Goal: Information Seeking & Learning: Learn about a topic

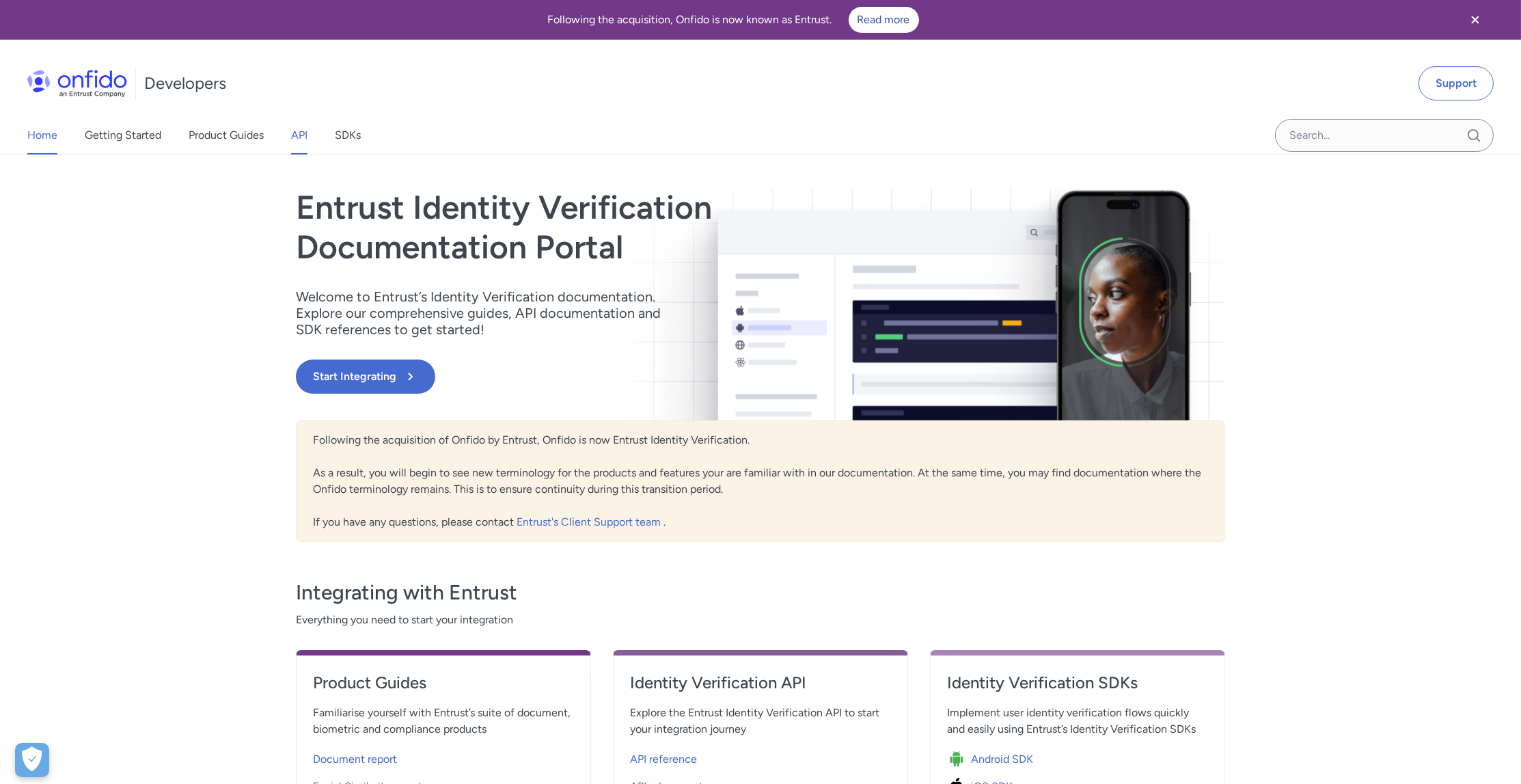
click at [304, 143] on link "API" at bounding box center [299, 135] width 17 height 38
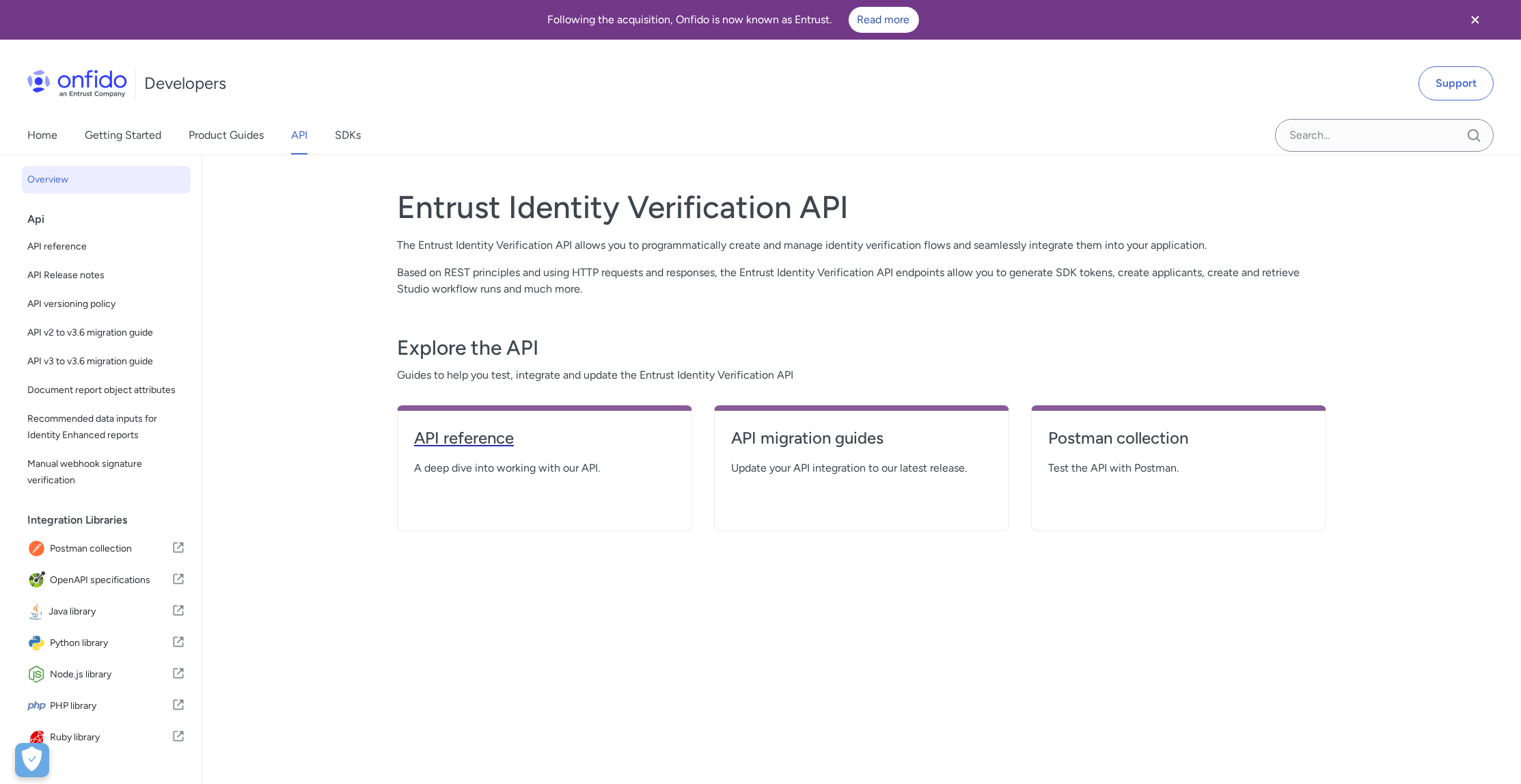
click at [483, 433] on h4 "API reference" at bounding box center [545, 438] width 261 height 22
select select "http"
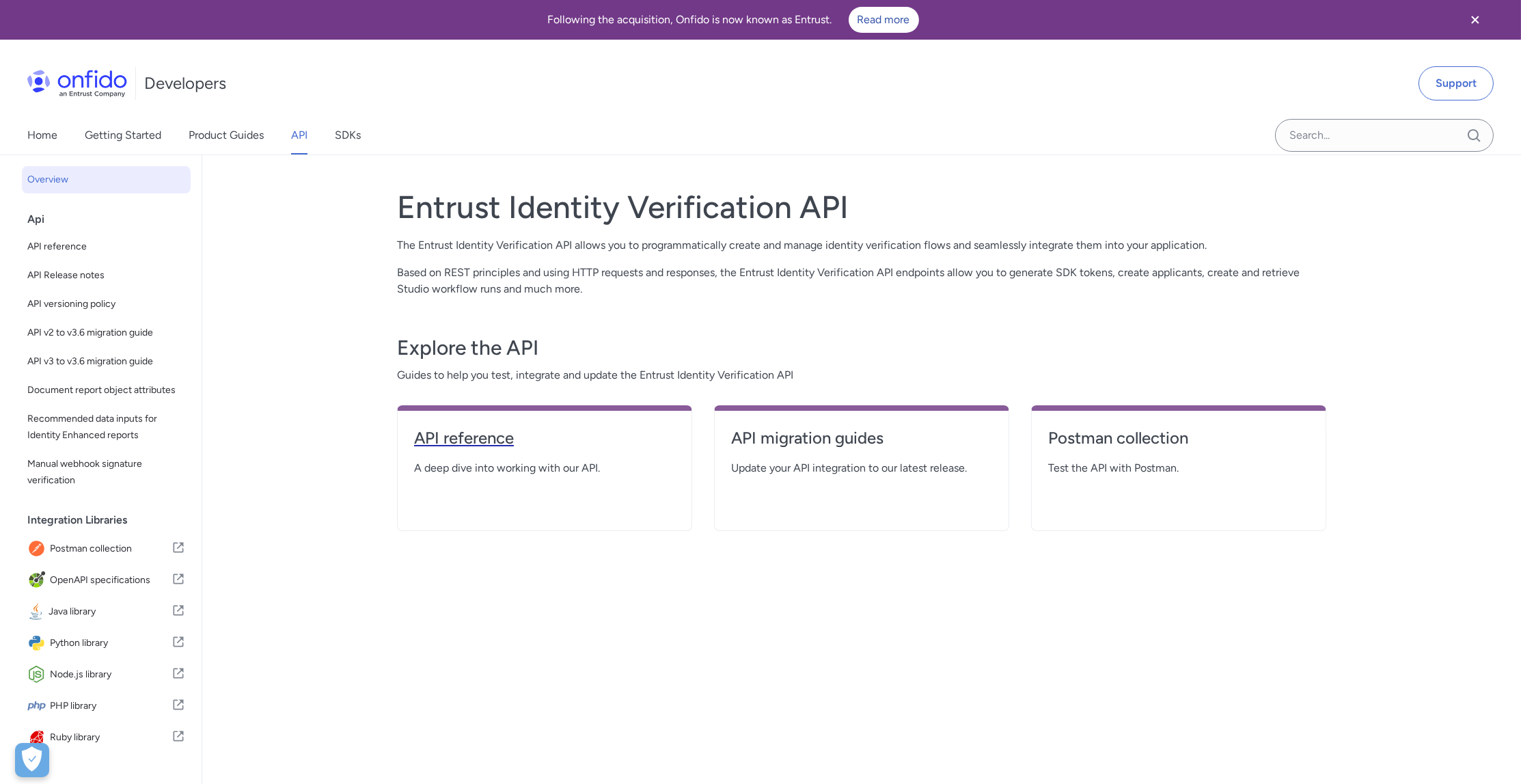
select select "http"
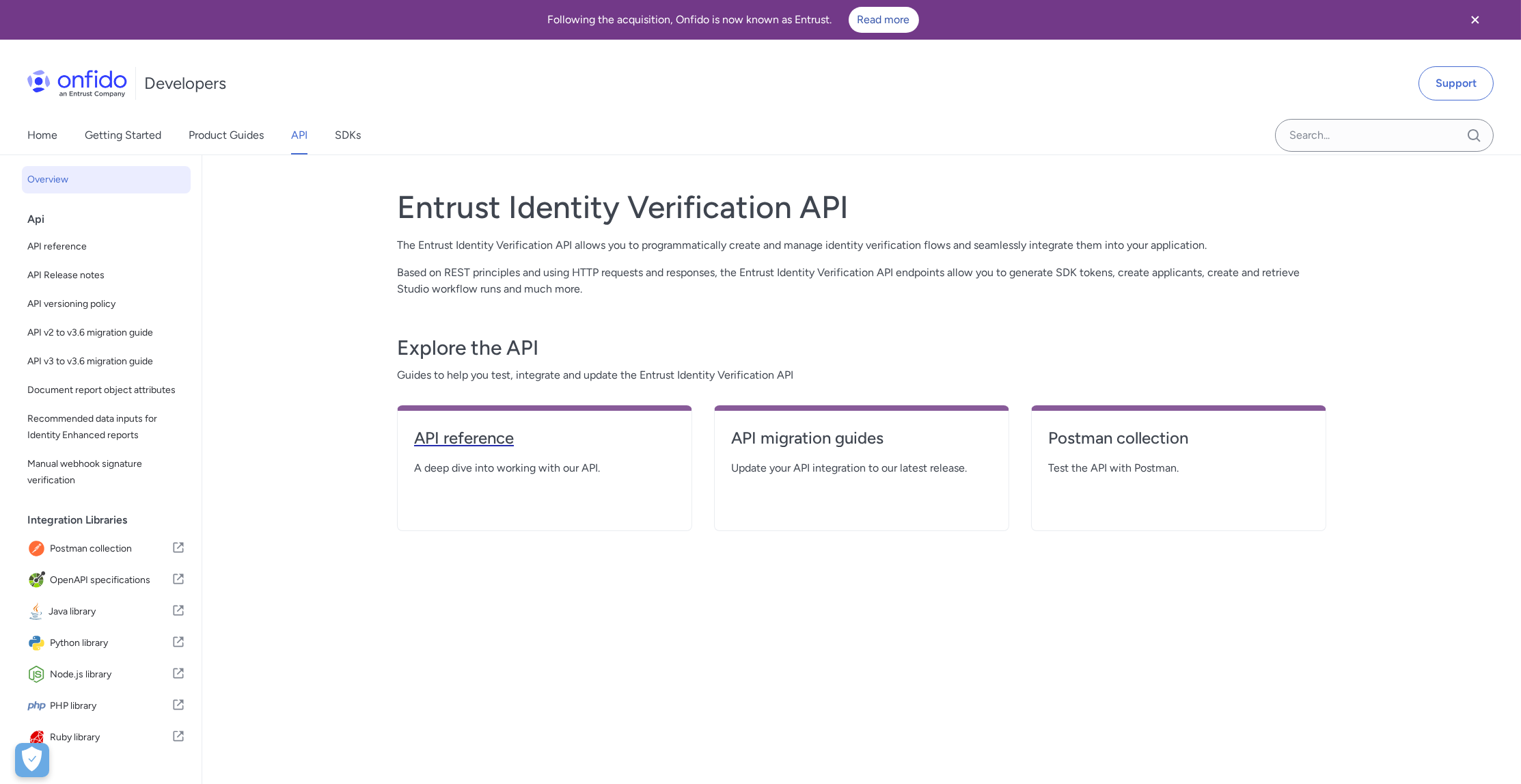
select select "http"
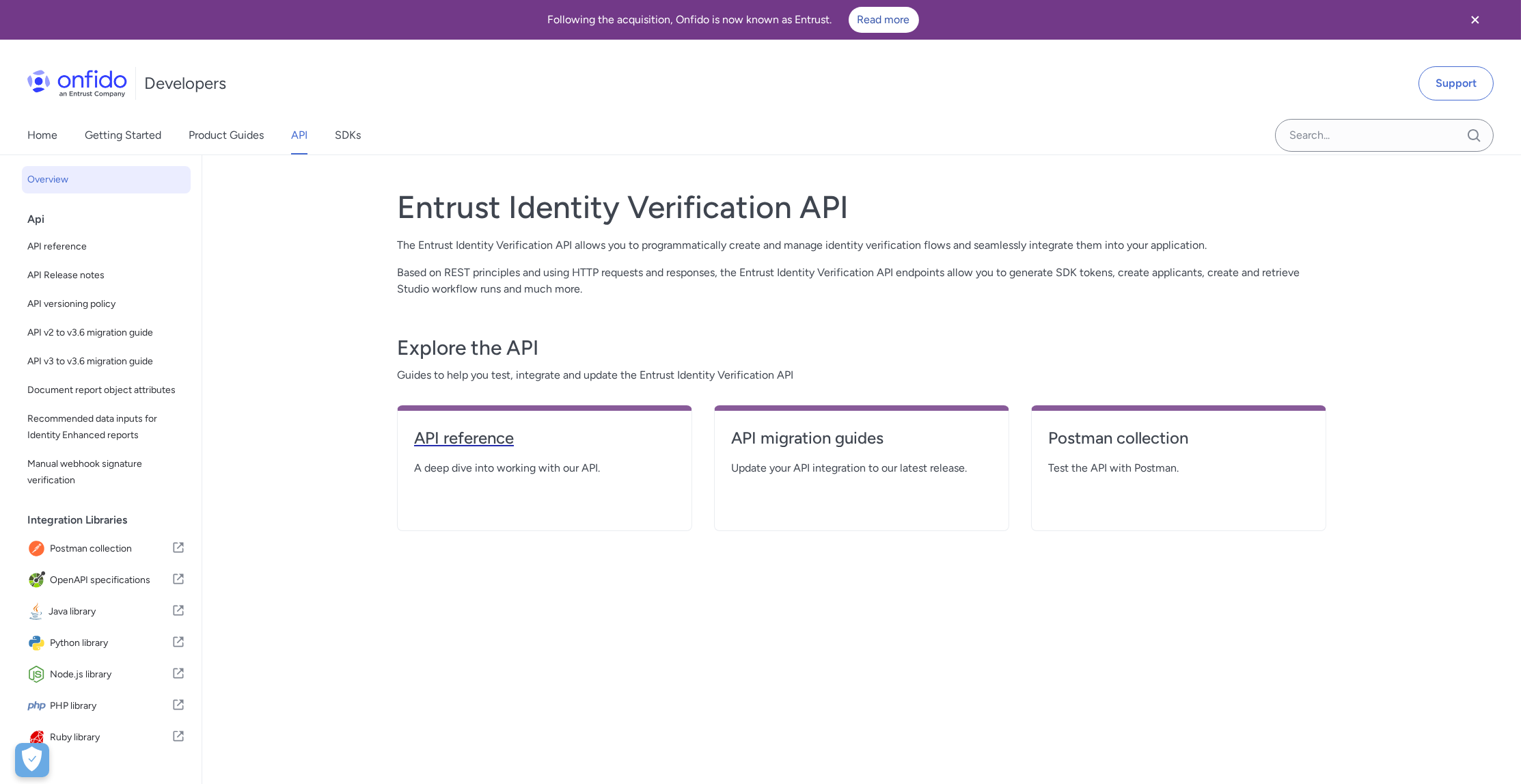
select select "http"
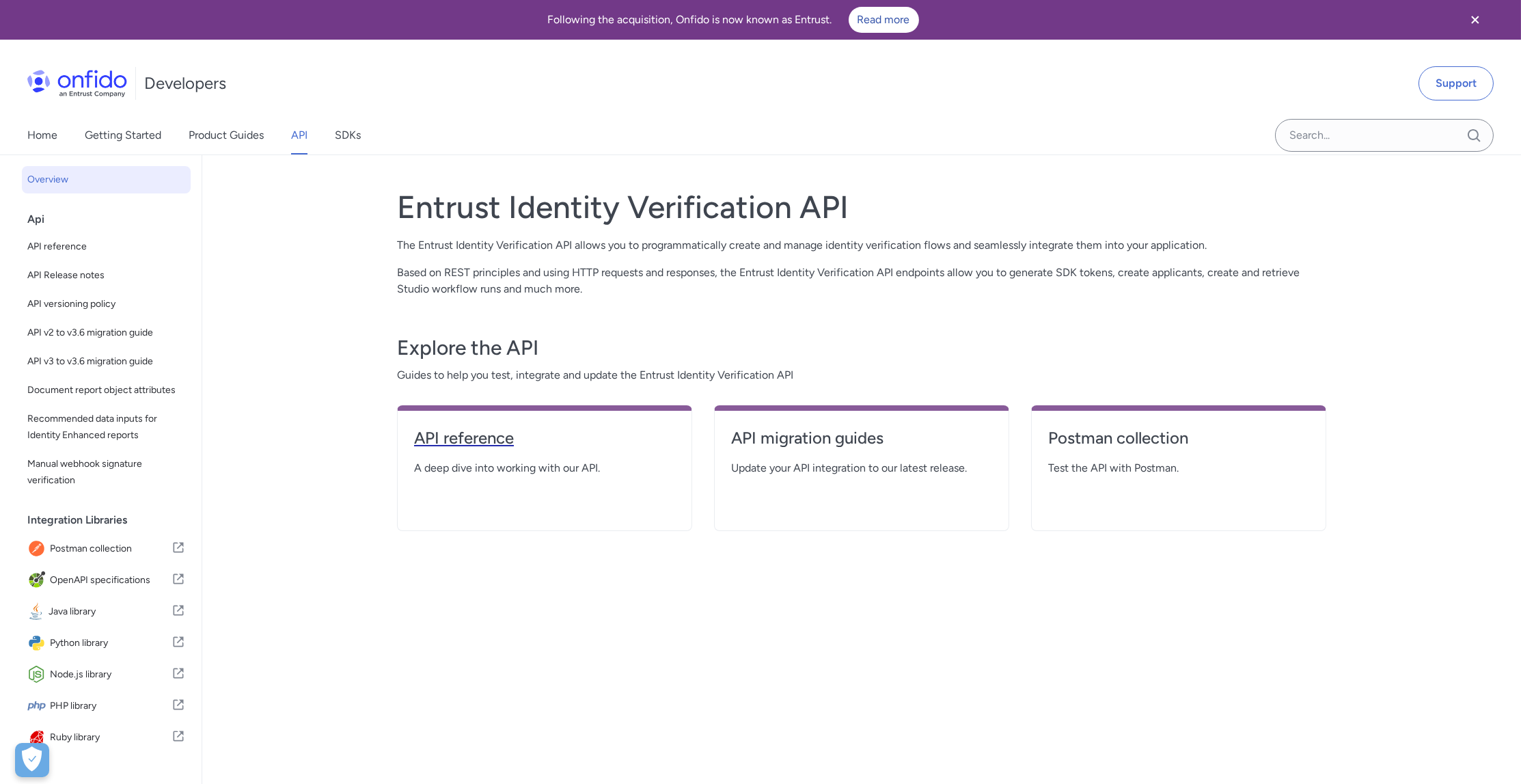
select select "http"
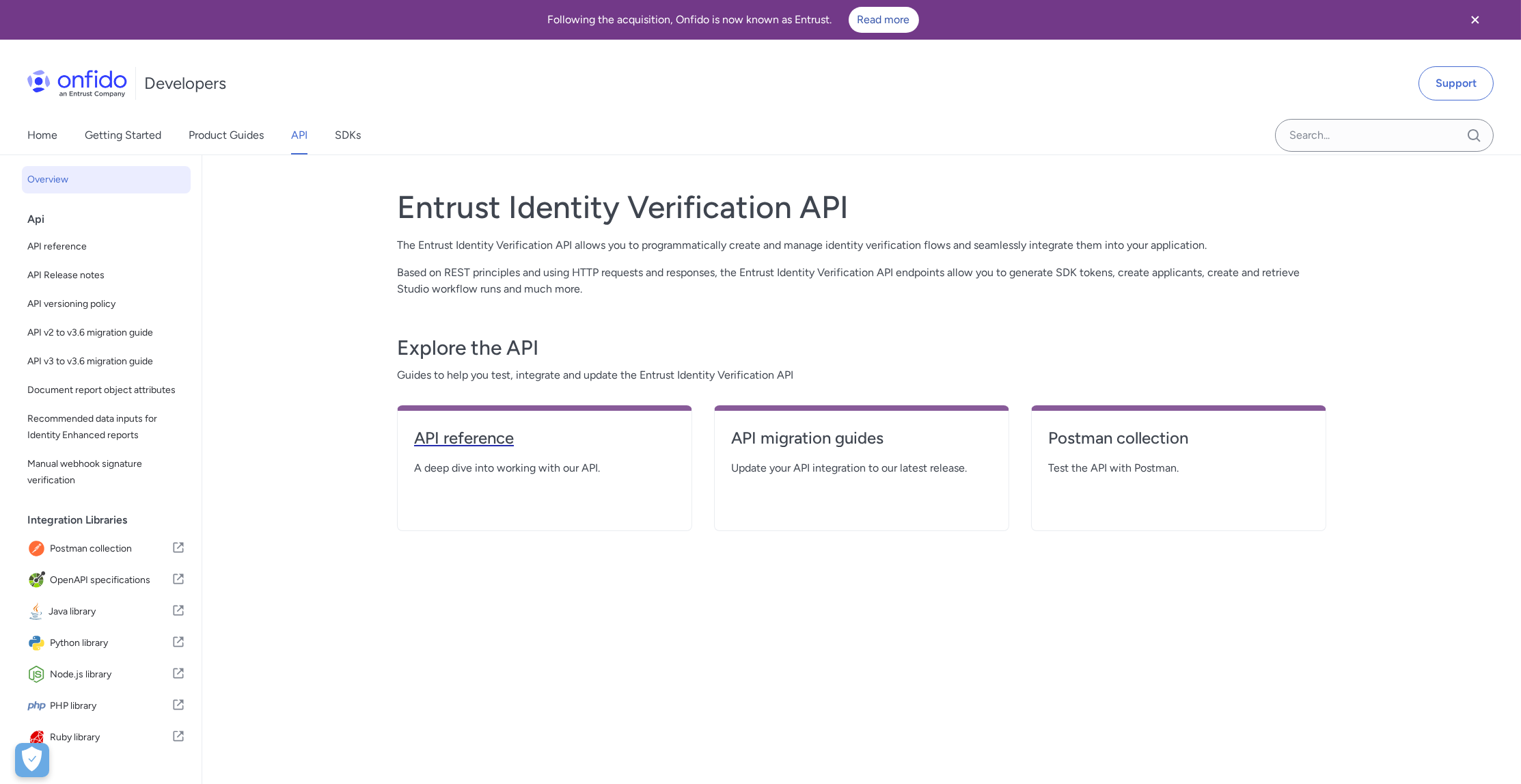
select select "http"
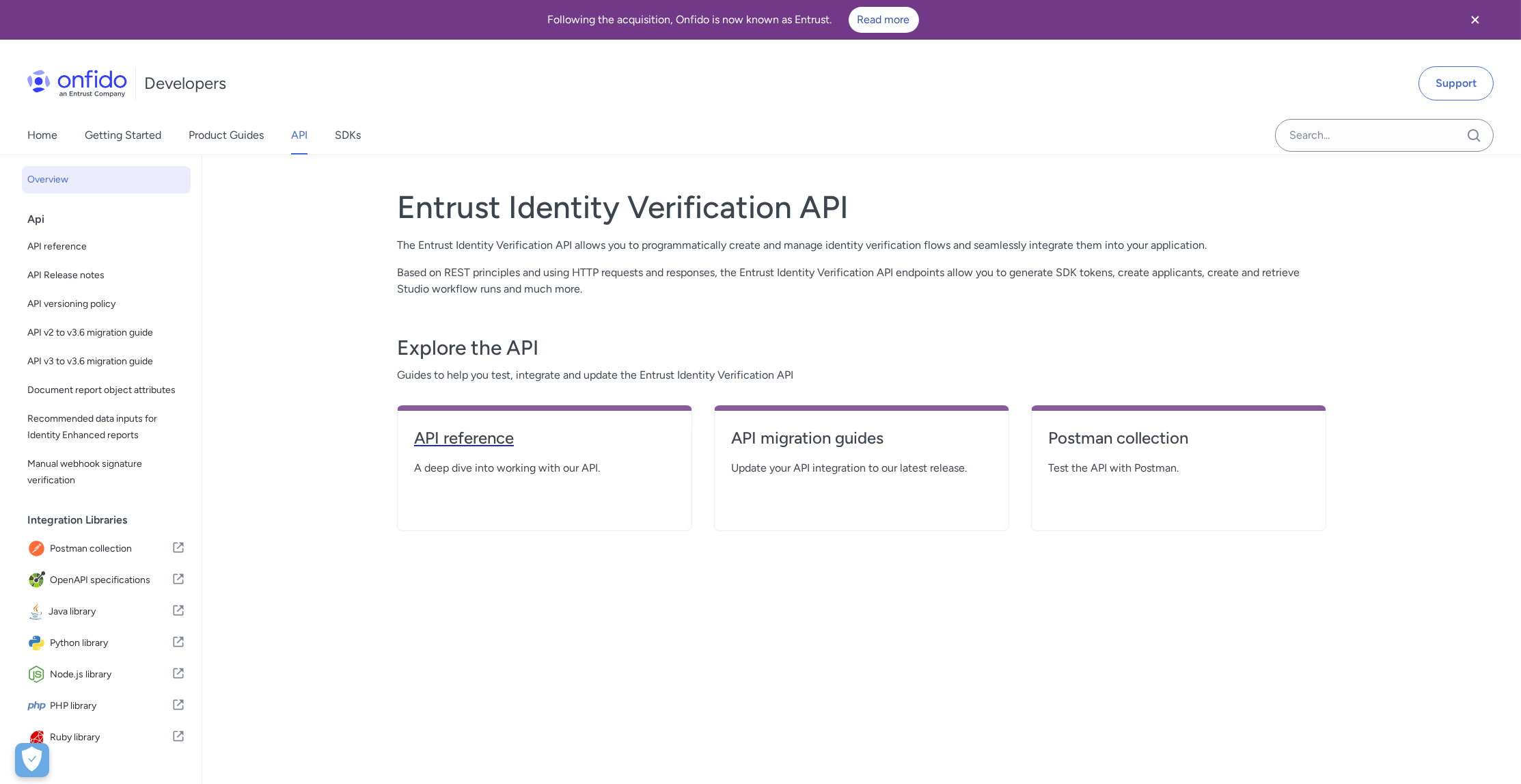
select select "http"
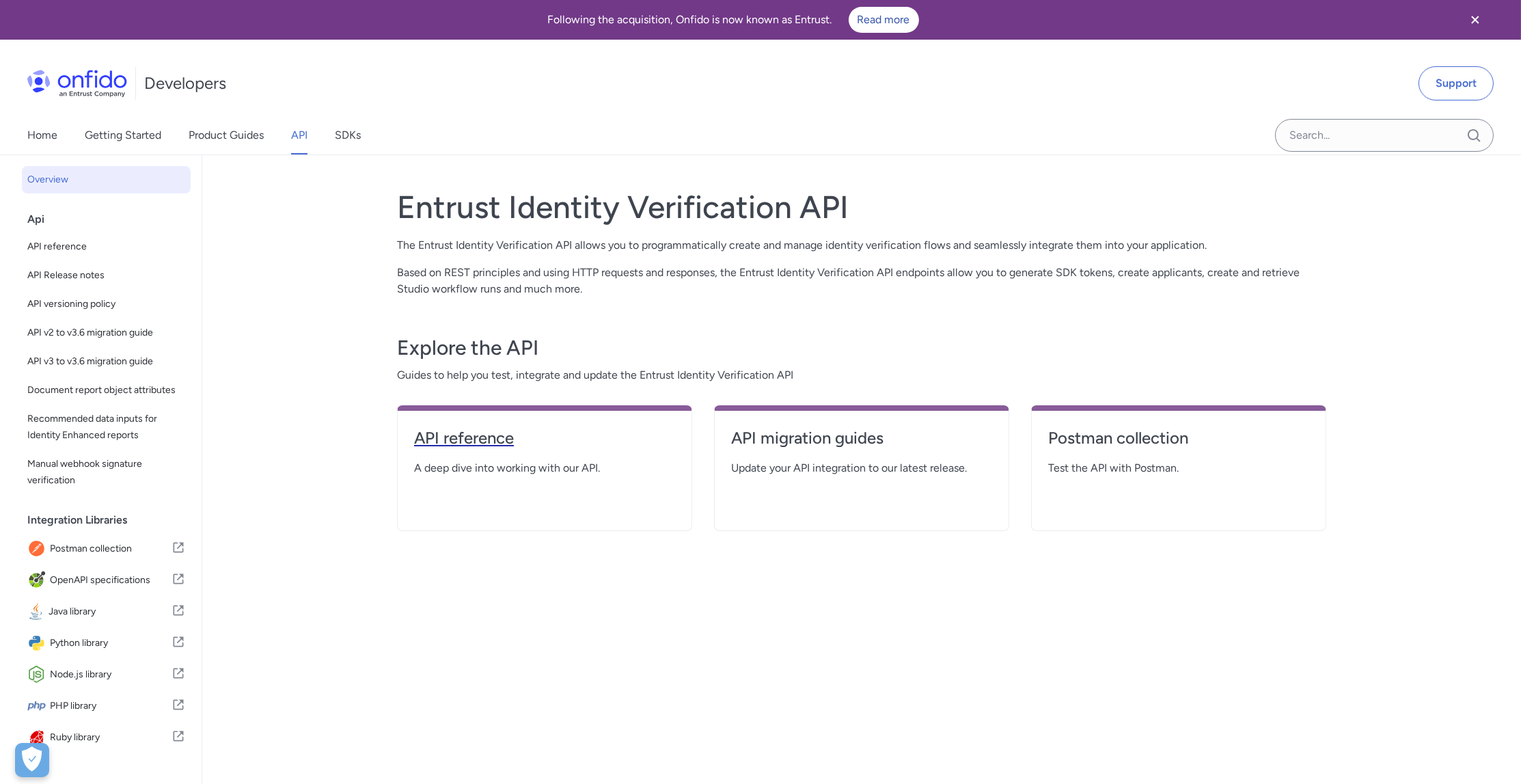
select select "http"
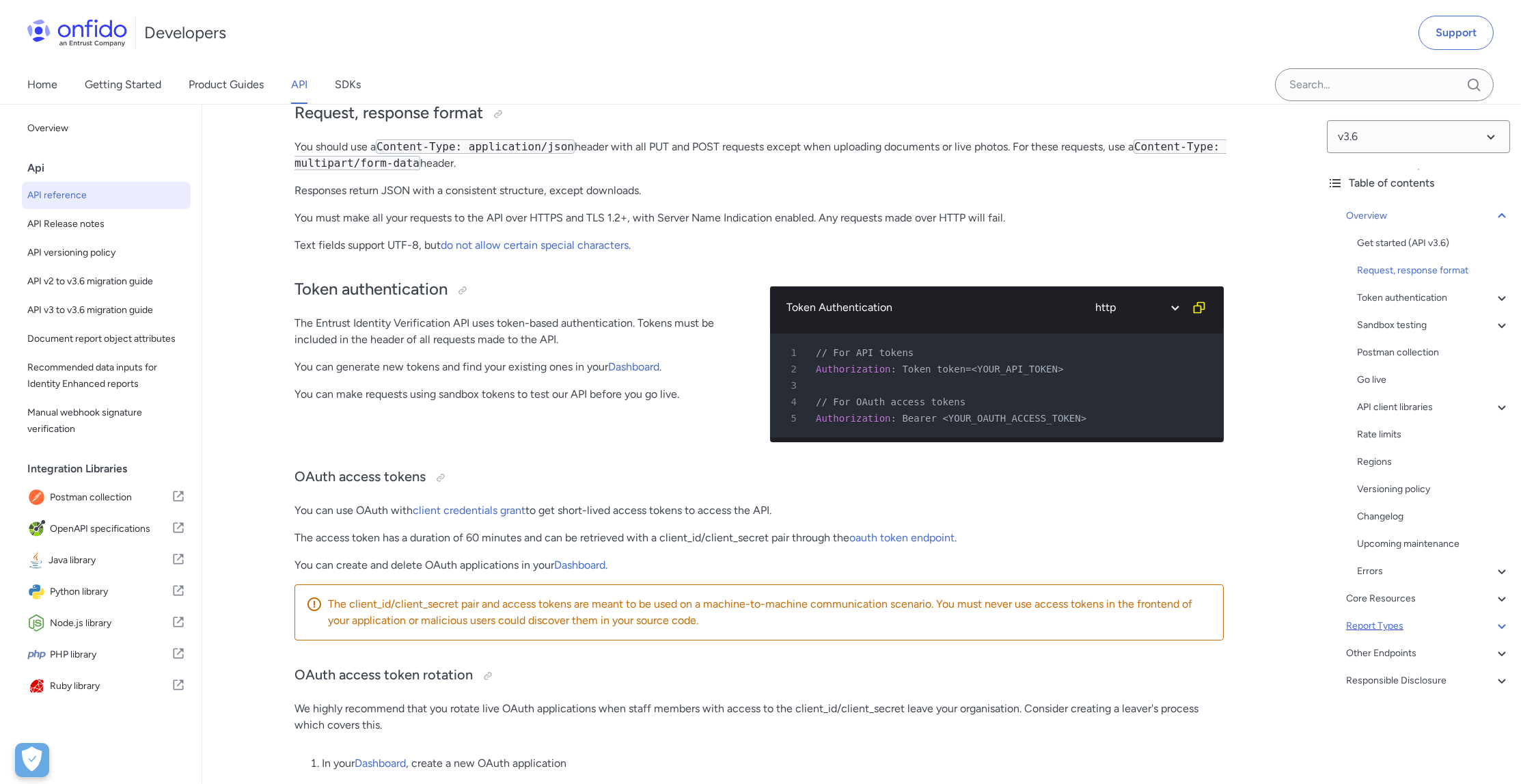
click at [1392, 622] on div "Report Types" at bounding box center [1428, 626] width 164 height 17
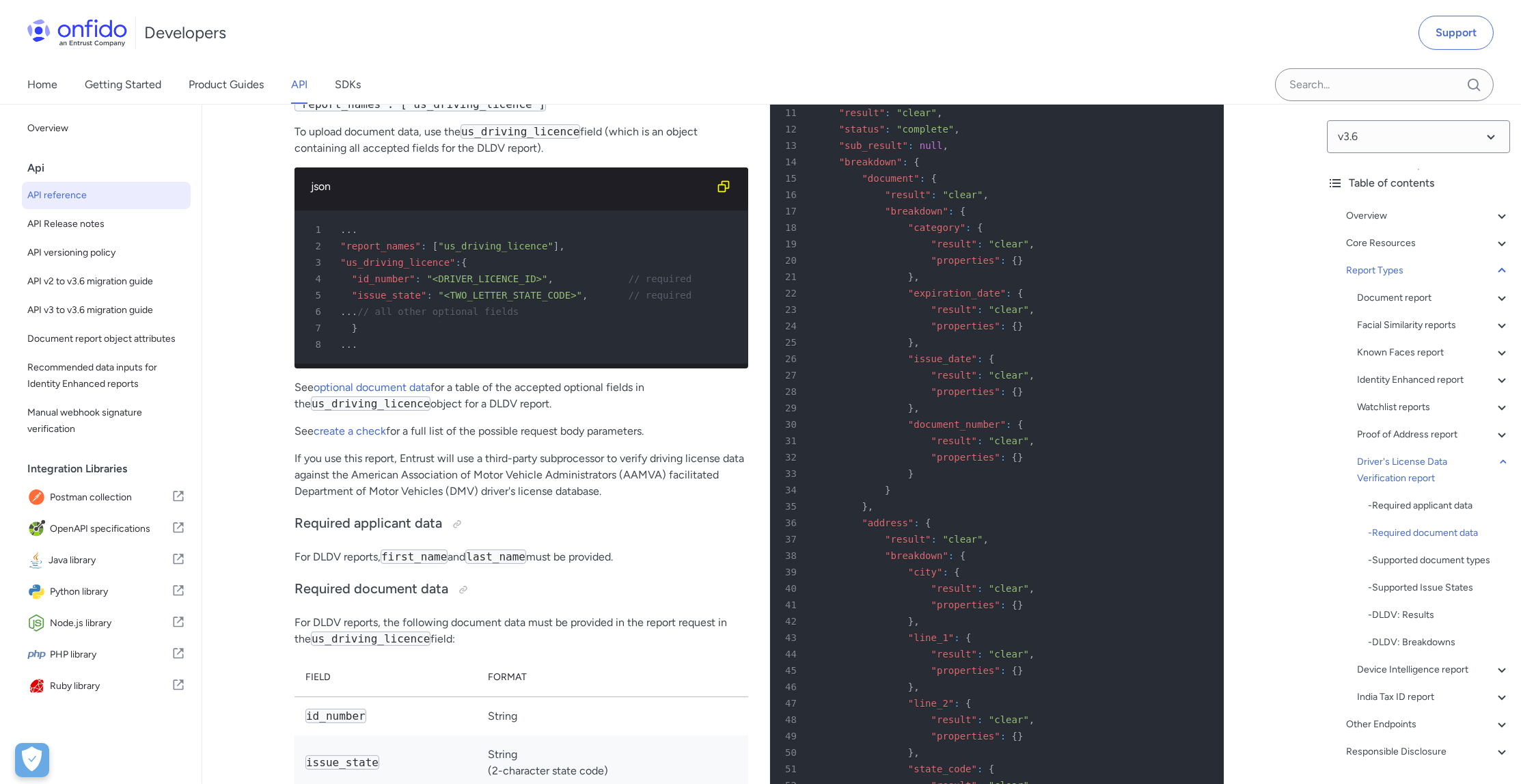
scroll to position [89282, 0]
click at [1422, 303] on div "Document report" at bounding box center [1433, 298] width 153 height 17
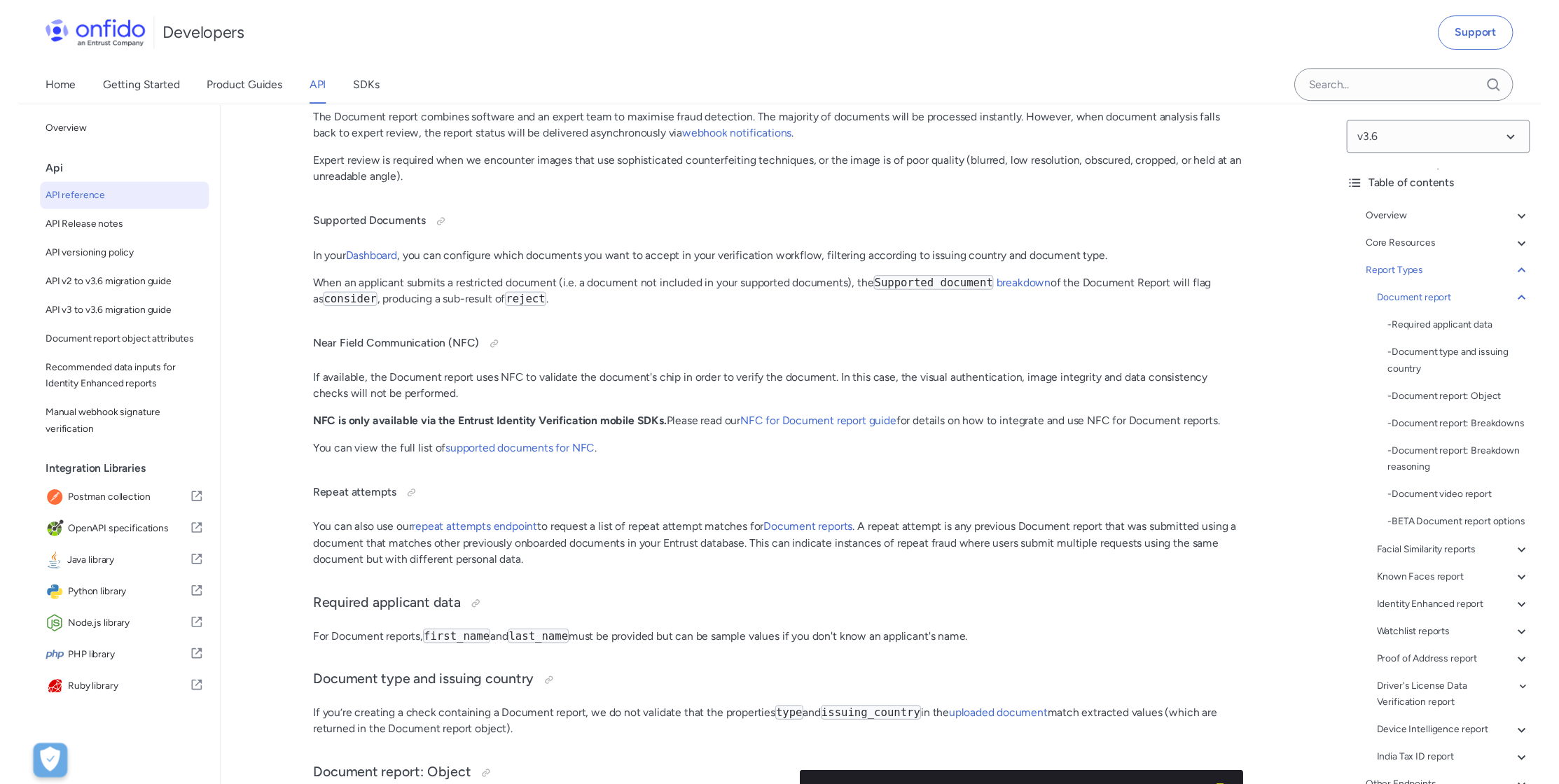
scroll to position [50117, 0]
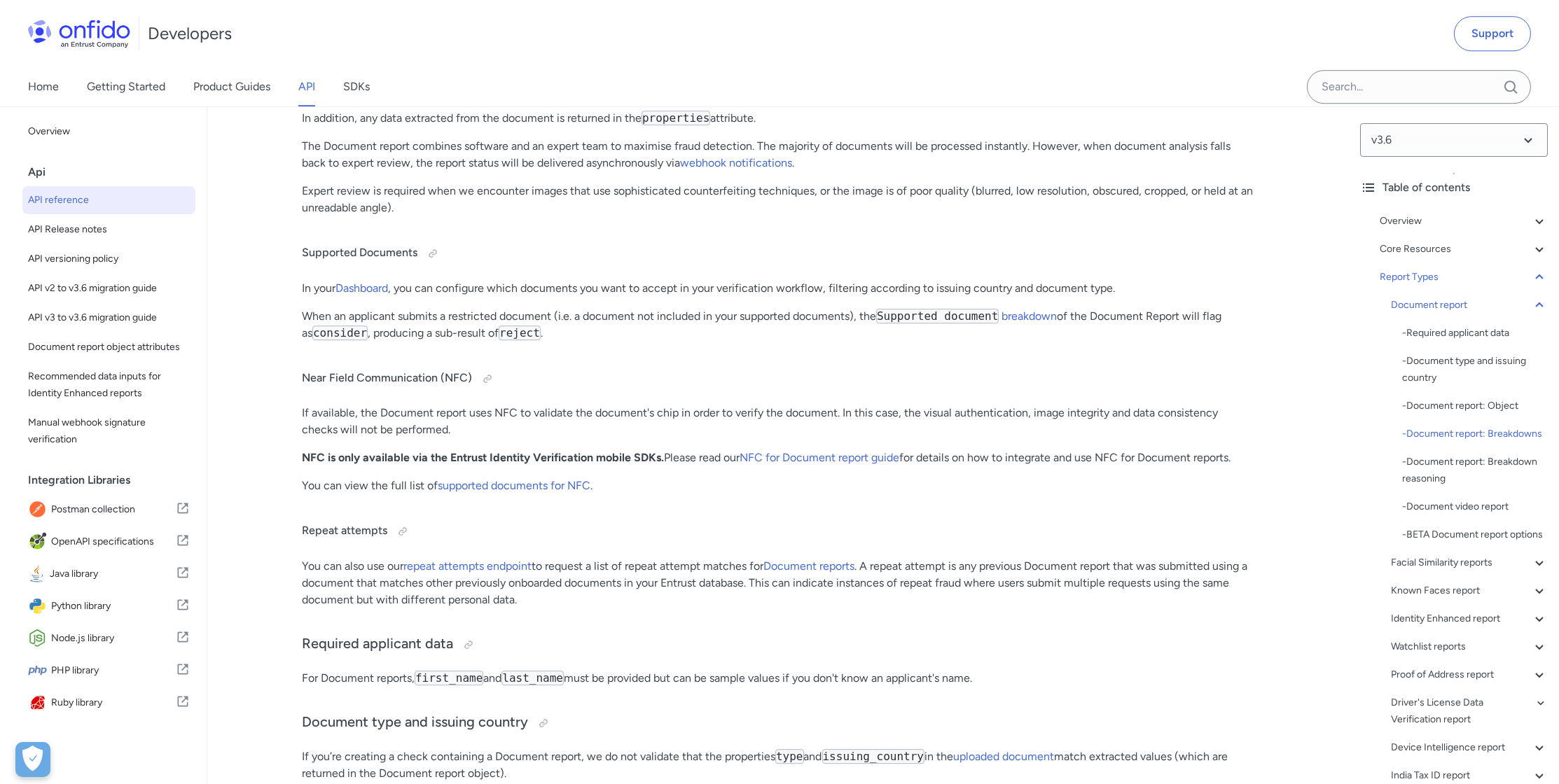
scroll to position [51827, 0]
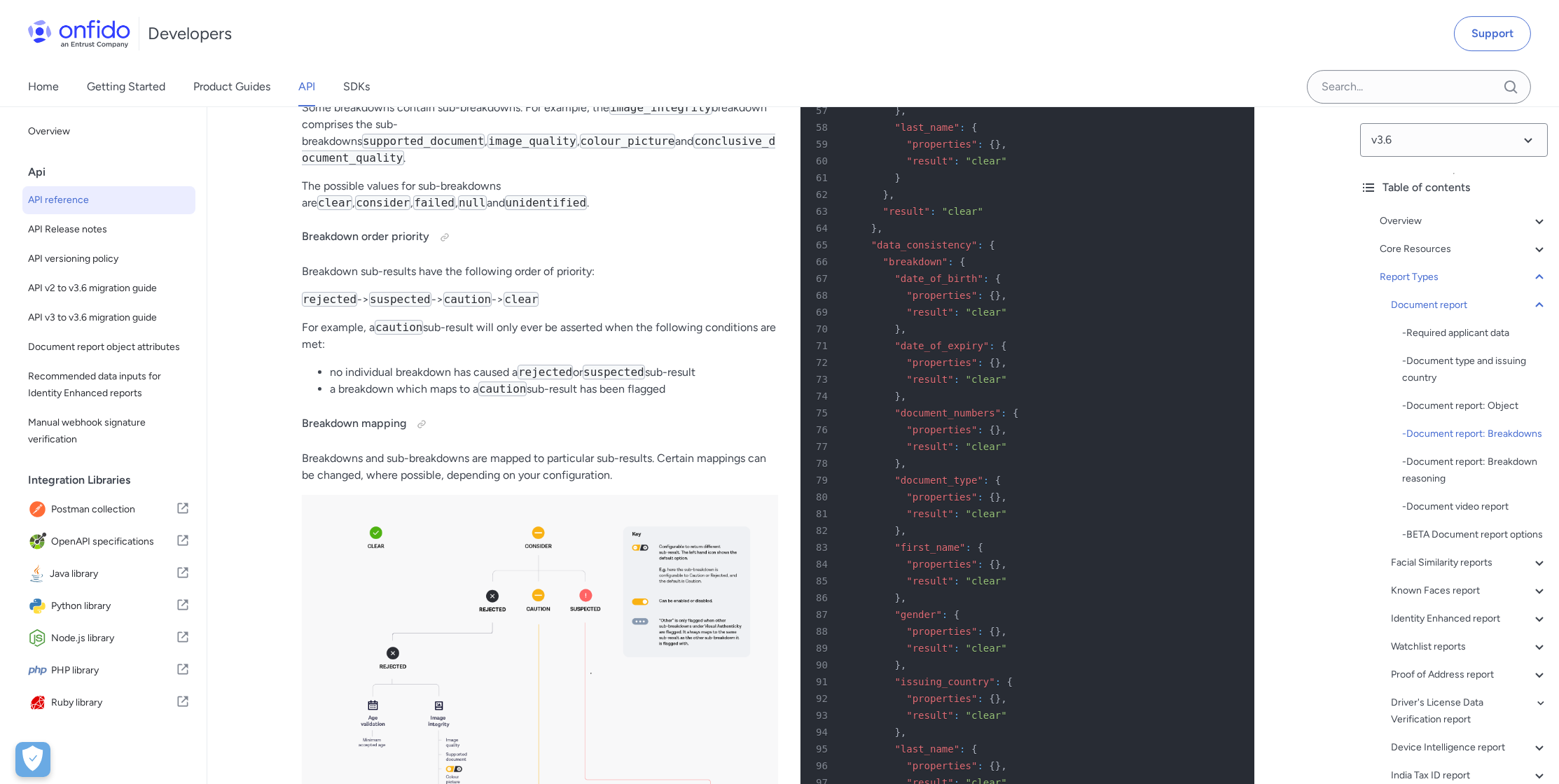
click at [586, 450] on p "Breakdowns and sub-breakdowns are mapped to particular sub-results. Certain map…" at bounding box center [539, 467] width 477 height 34
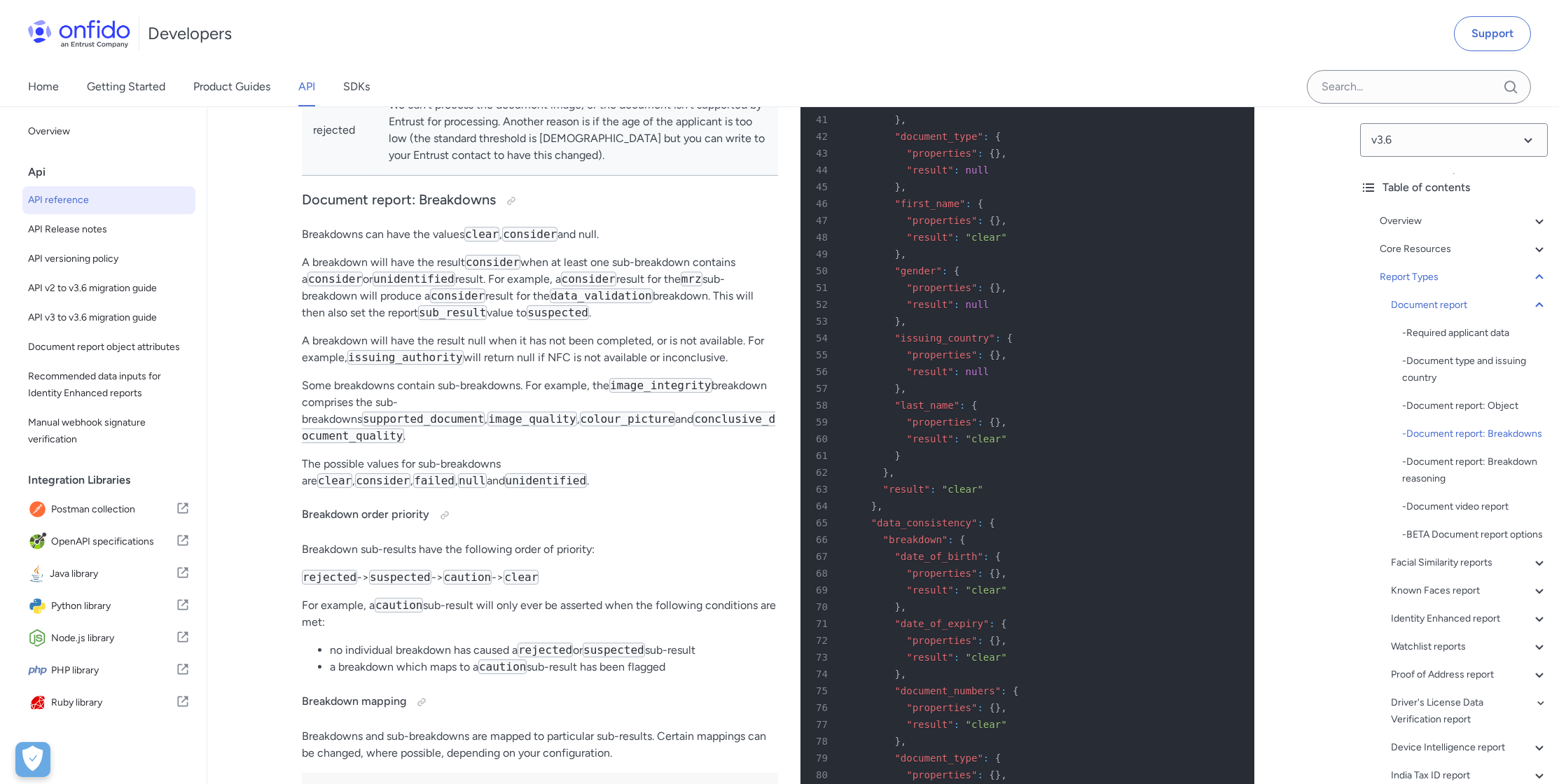
scroll to position [51624, 0]
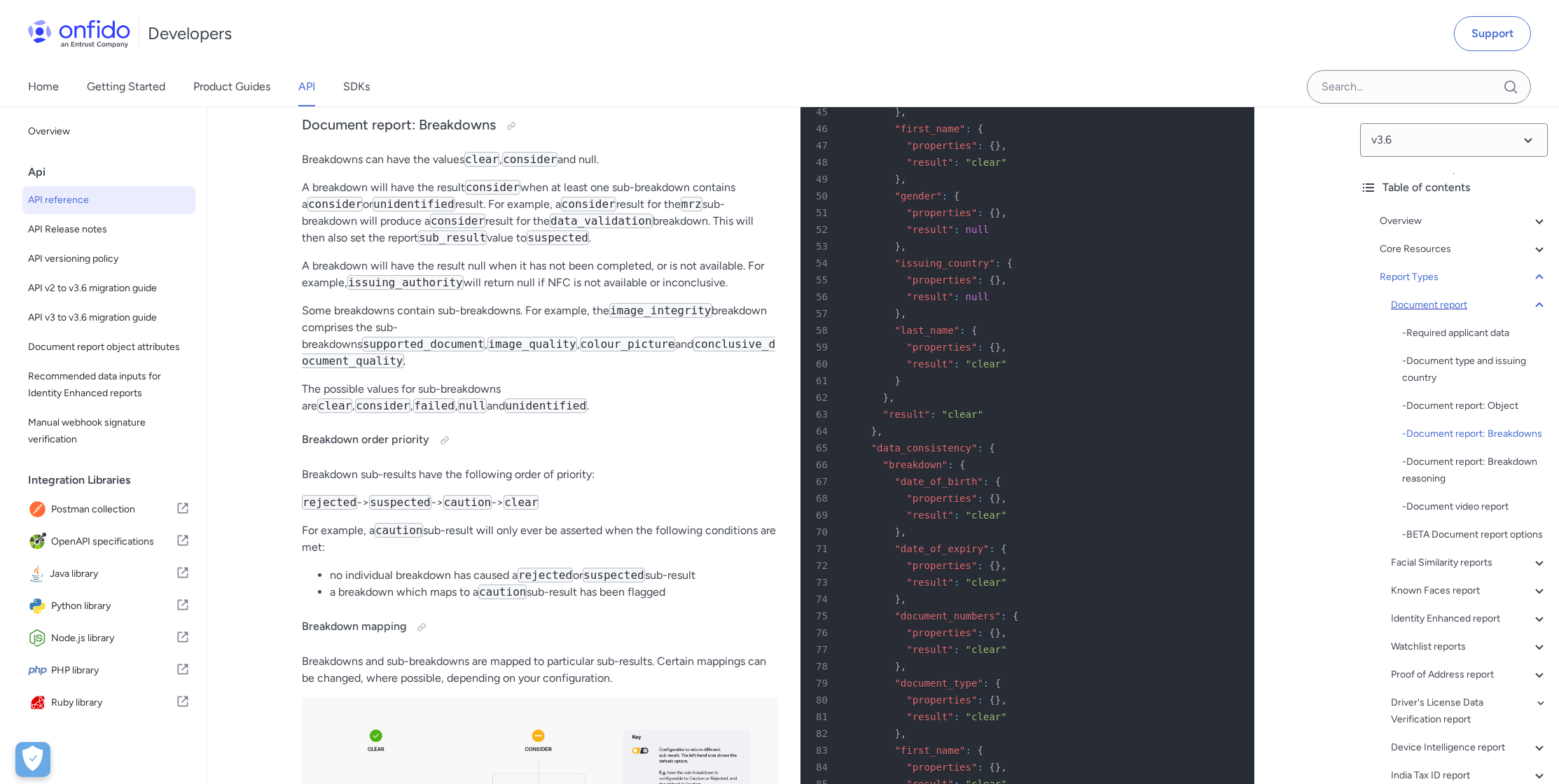
click at [1537, 303] on icon at bounding box center [1539, 306] width 17 height 17
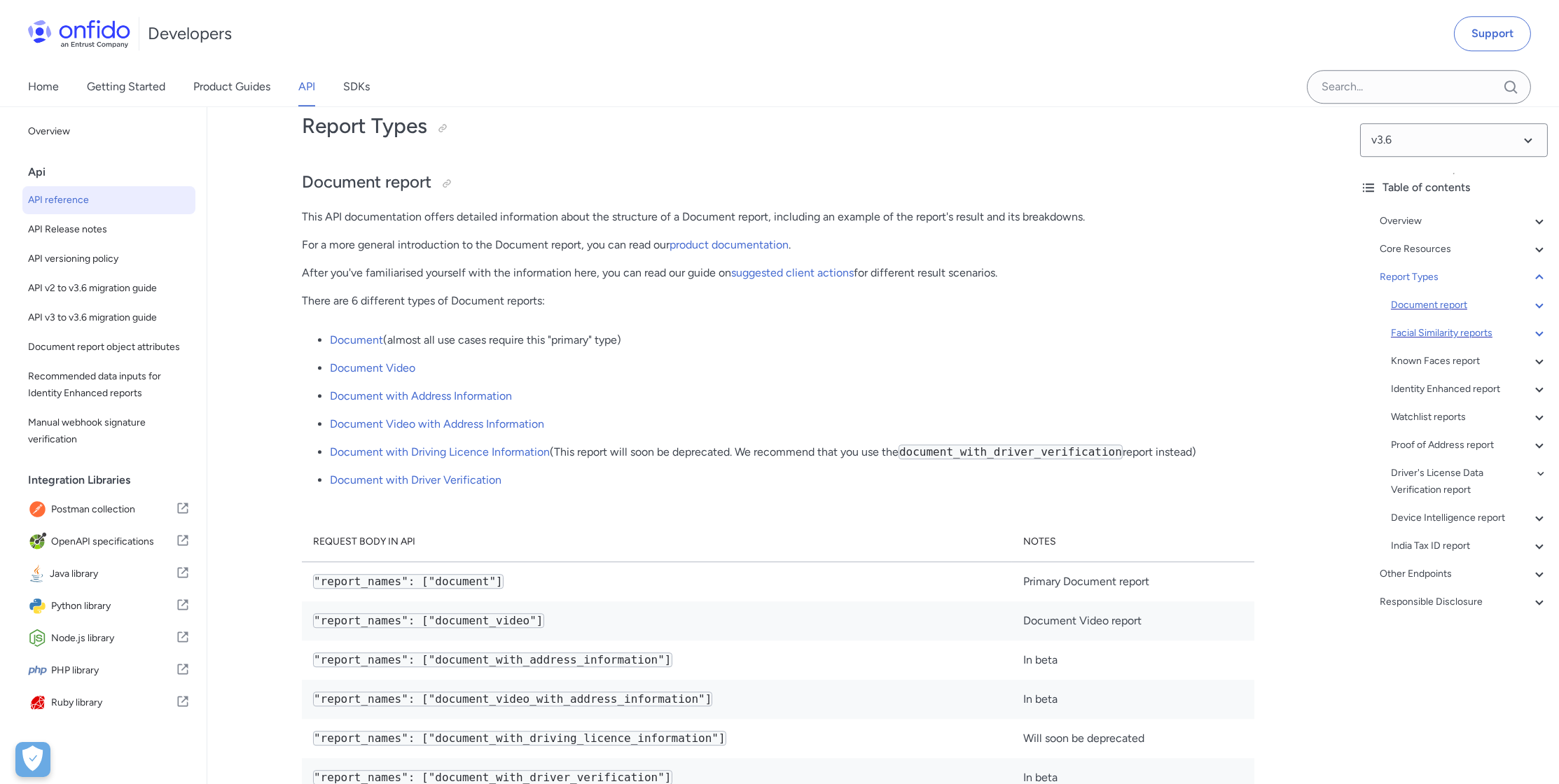
click at [1542, 330] on icon at bounding box center [1539, 334] width 17 height 17
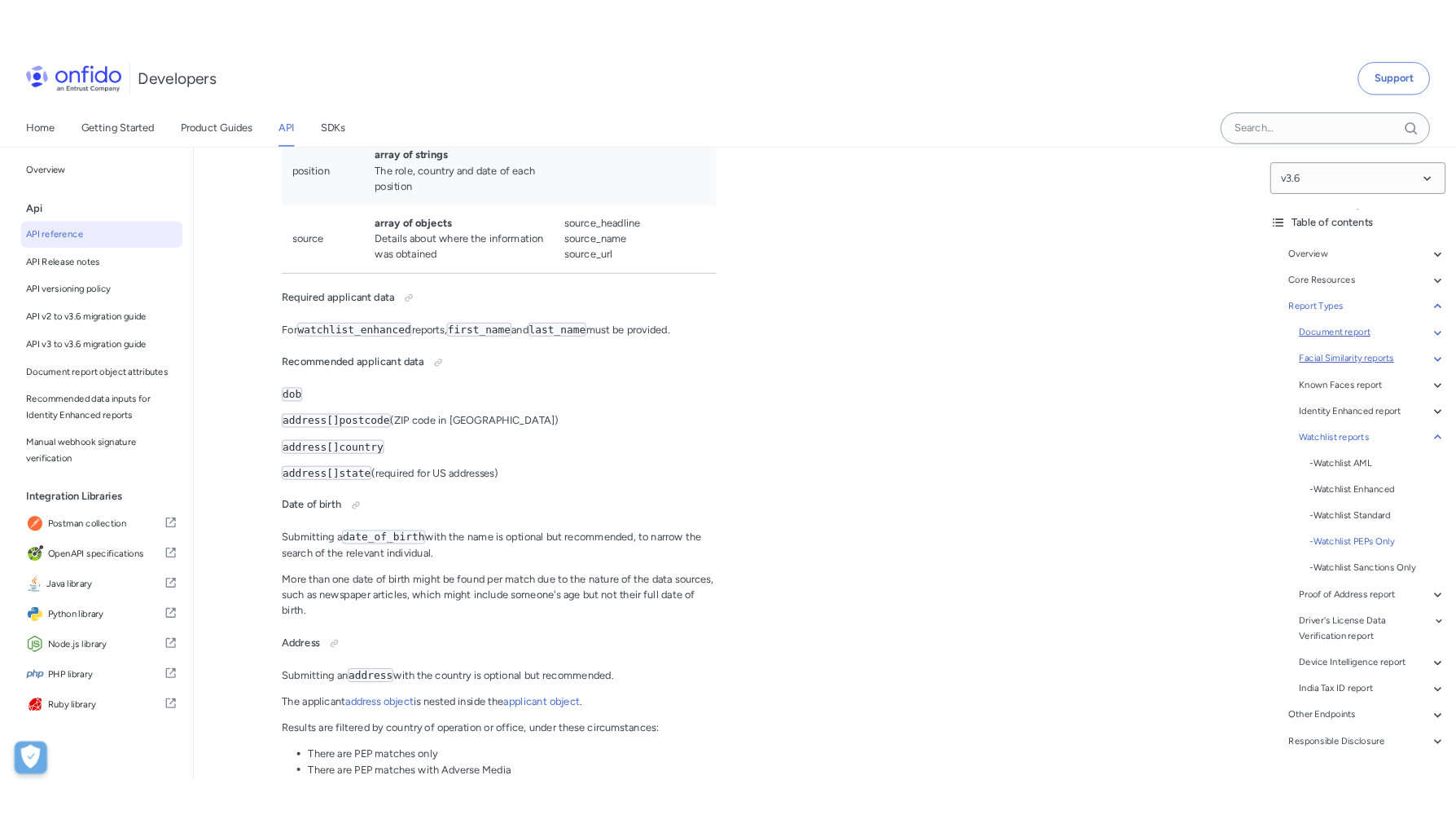
scroll to position [97897, 0]
